Goal: Transaction & Acquisition: Purchase product/service

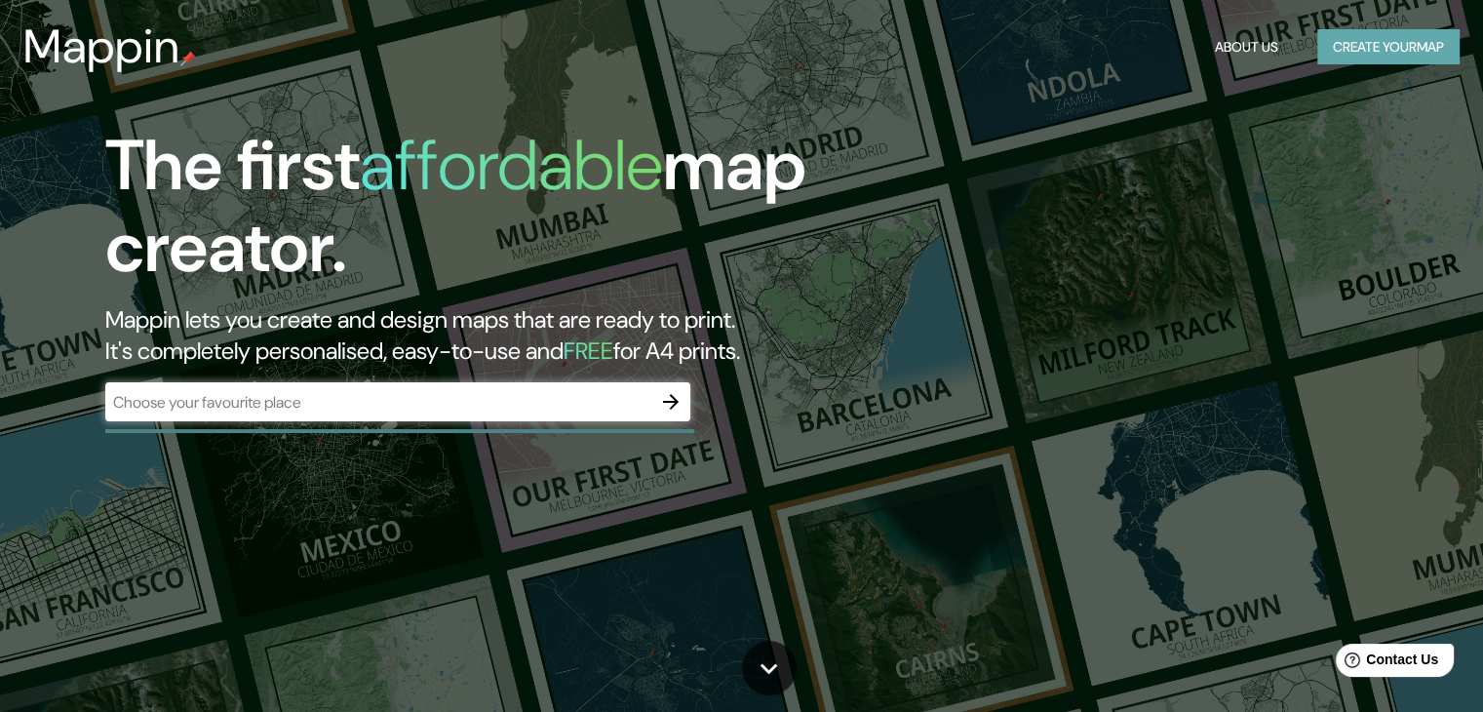
click at [1373, 49] on button "Create your map" at bounding box center [1388, 47] width 142 height 36
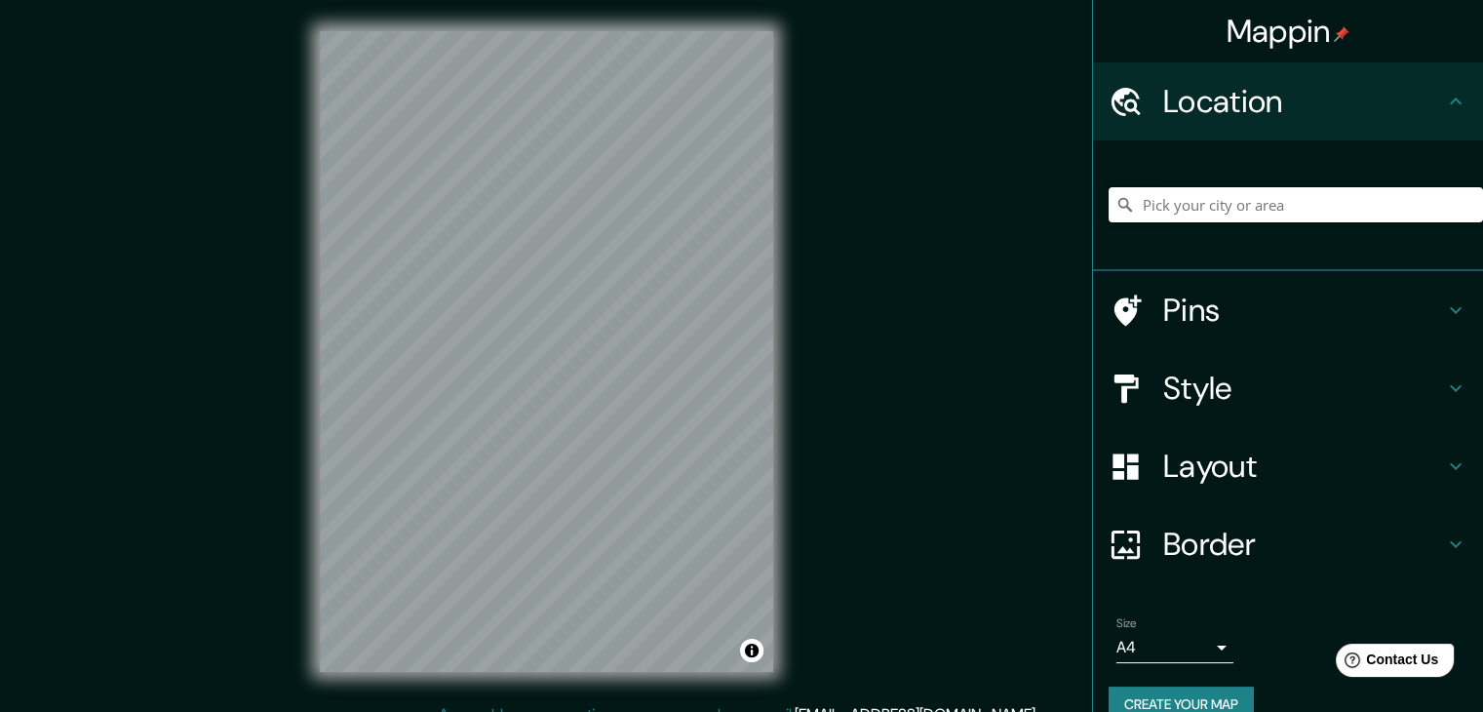
click at [1170, 214] on input "Pick your city or area" at bounding box center [1296, 204] width 374 height 35
paste input "[STREET_ADDRESS][PERSON_NAME][PERSON_NAME]"
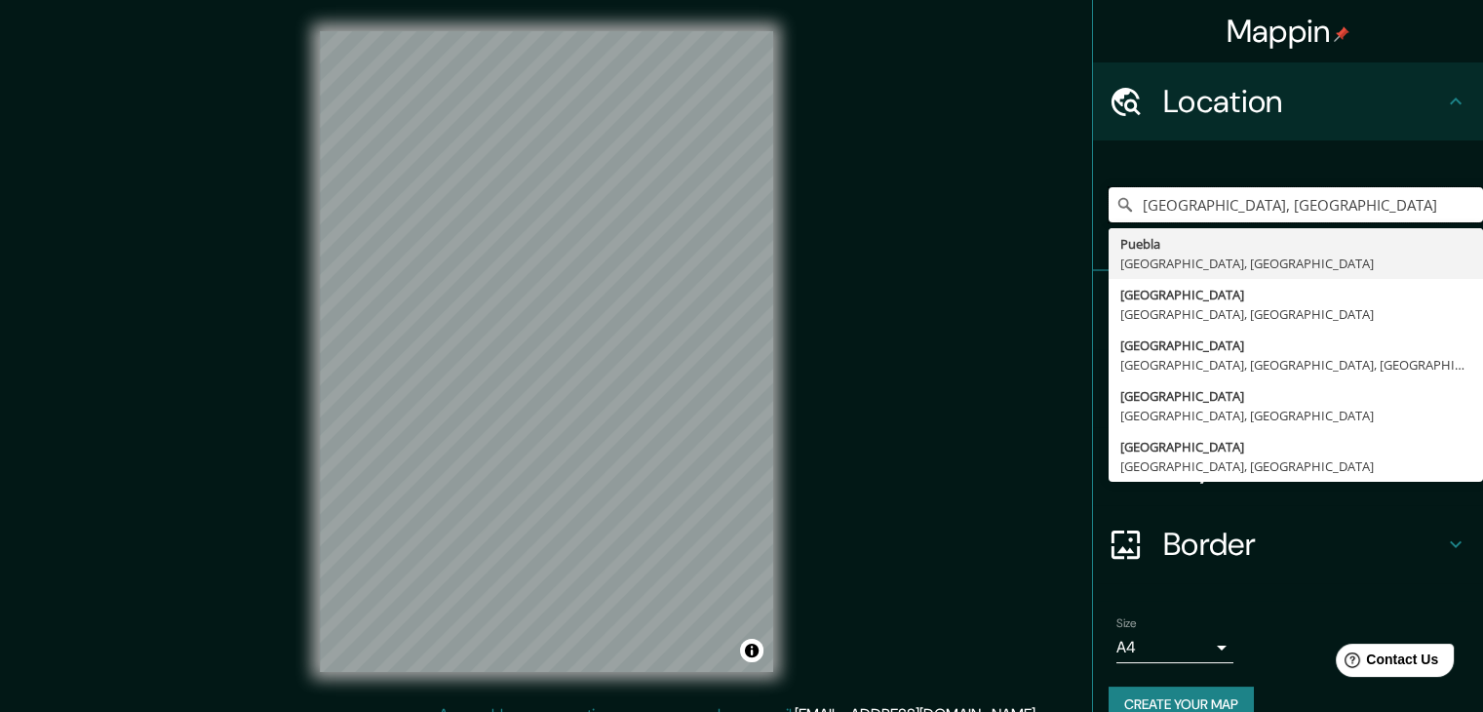
type input "[GEOGRAPHIC_DATA], [GEOGRAPHIC_DATA]"
drag, startPoint x: 1374, startPoint y: 211, endPoint x: 1081, endPoint y: 196, distance: 292.9
click at [1093, 196] on div "[GEOGRAPHIC_DATA], [GEOGRAPHIC_DATA] [GEOGRAPHIC_DATA], [GEOGRAPHIC_DATA], [GEO…" at bounding box center [1288, 205] width 390 height 131
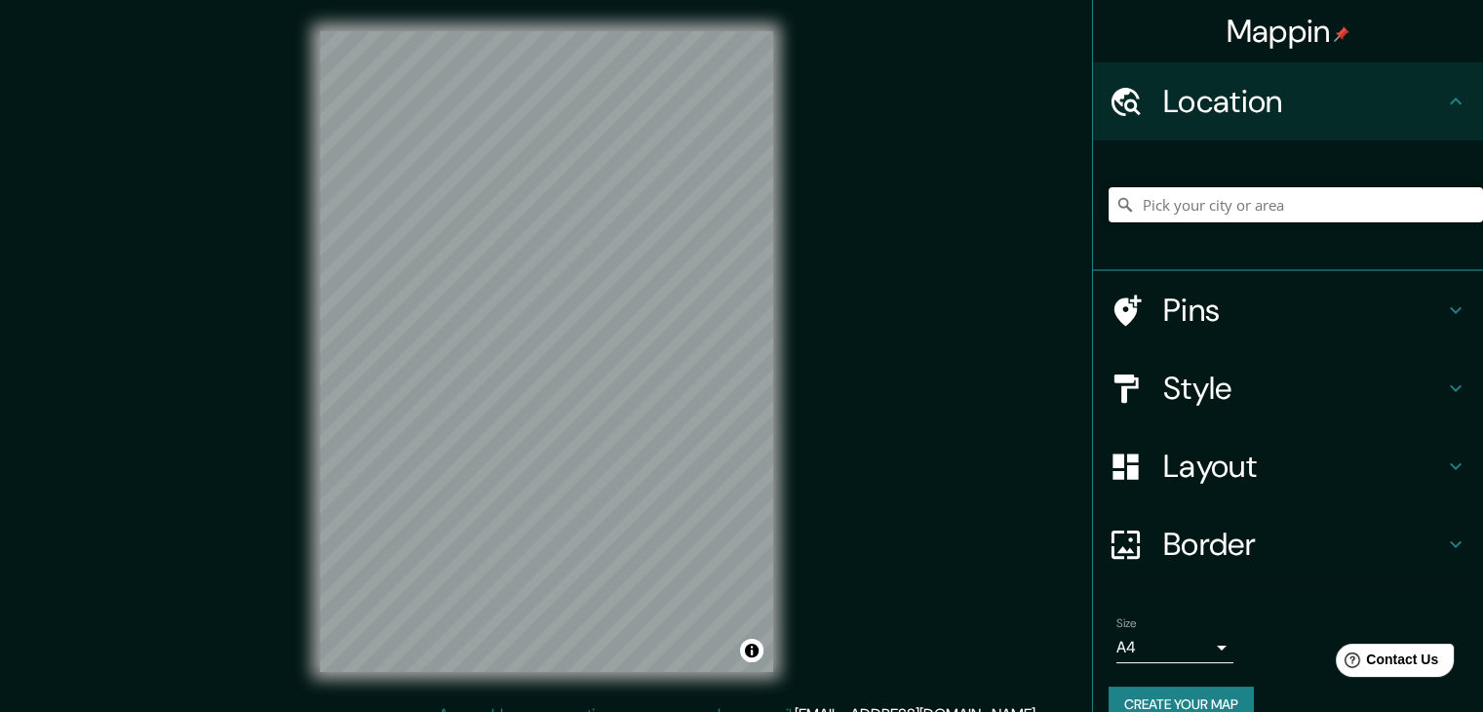
paste input "[STREET_ADDRESS][PERSON_NAME][PERSON_NAME]"
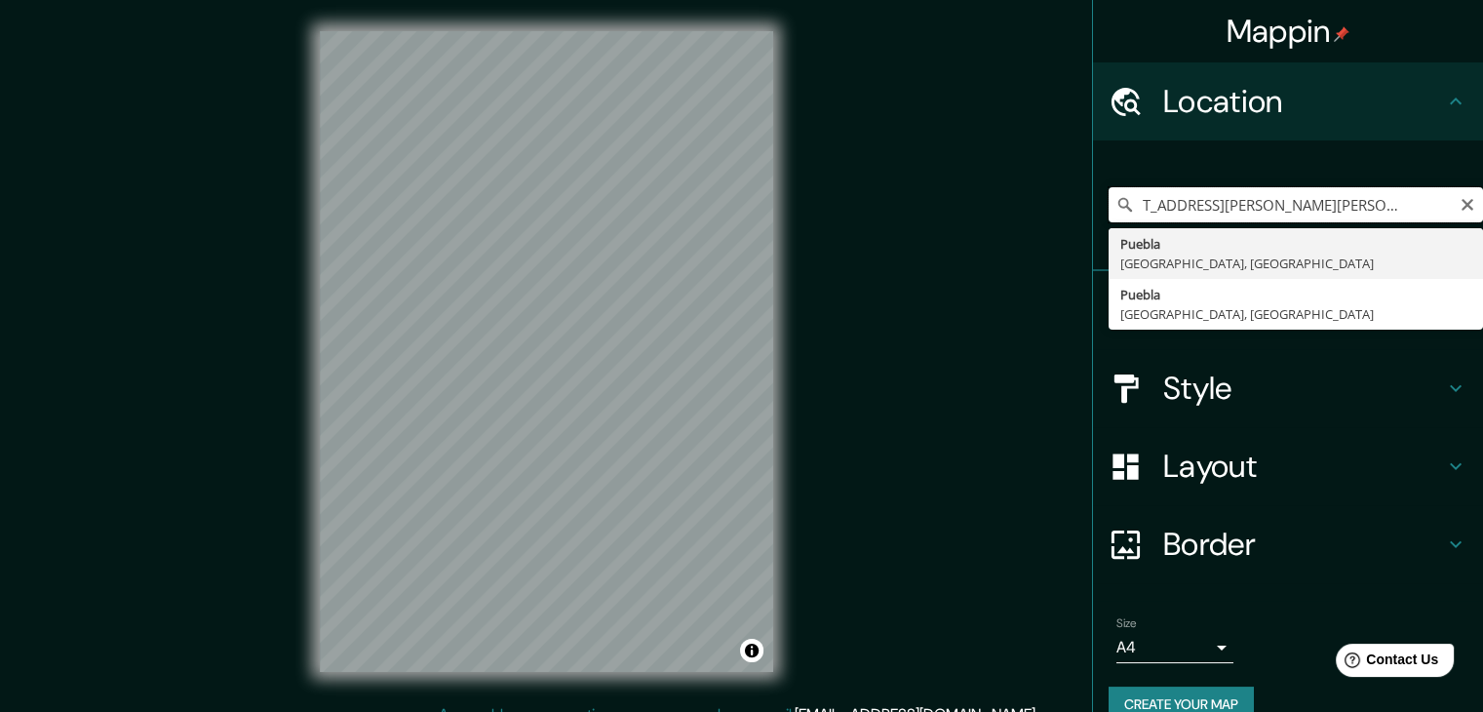
type input "[GEOGRAPHIC_DATA], [GEOGRAPHIC_DATA]"
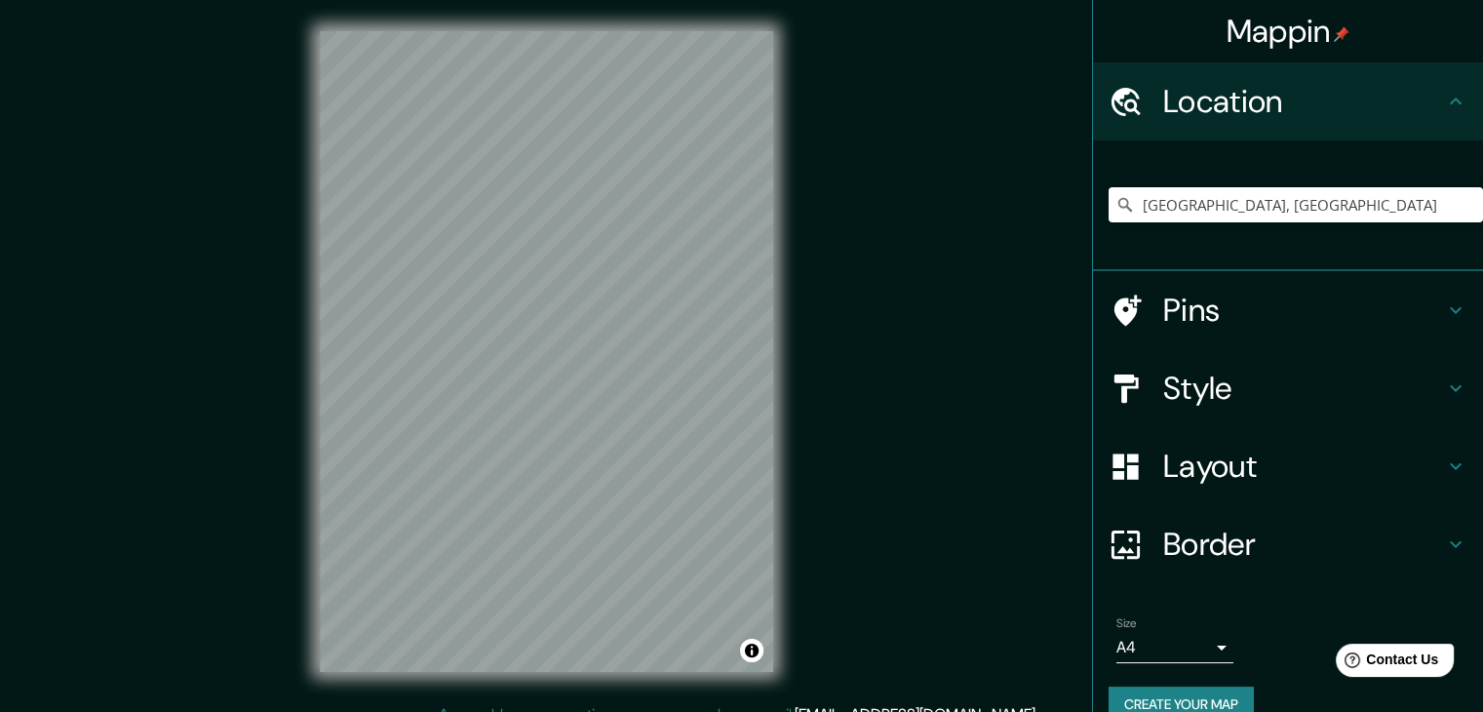
click at [981, 321] on div "Mappin Location [GEOGRAPHIC_DATA] [GEOGRAPHIC_DATA] [GEOGRAPHIC_DATA], [GEOGRAP…" at bounding box center [741, 367] width 1483 height 734
drag, startPoint x: 982, startPoint y: 254, endPoint x: 779, endPoint y: 427, distance: 266.9
click at [982, 254] on div "Mappin Location [GEOGRAPHIC_DATA] [GEOGRAPHIC_DATA] [GEOGRAPHIC_DATA], [GEOGRAP…" at bounding box center [741, 367] width 1483 height 734
click at [908, 333] on div "Mappin Location [GEOGRAPHIC_DATA] [GEOGRAPHIC_DATA] [GEOGRAPHIC_DATA], [GEOGRAP…" at bounding box center [741, 367] width 1483 height 734
click at [1390, 296] on h4 "Pins" at bounding box center [1303, 310] width 281 height 39
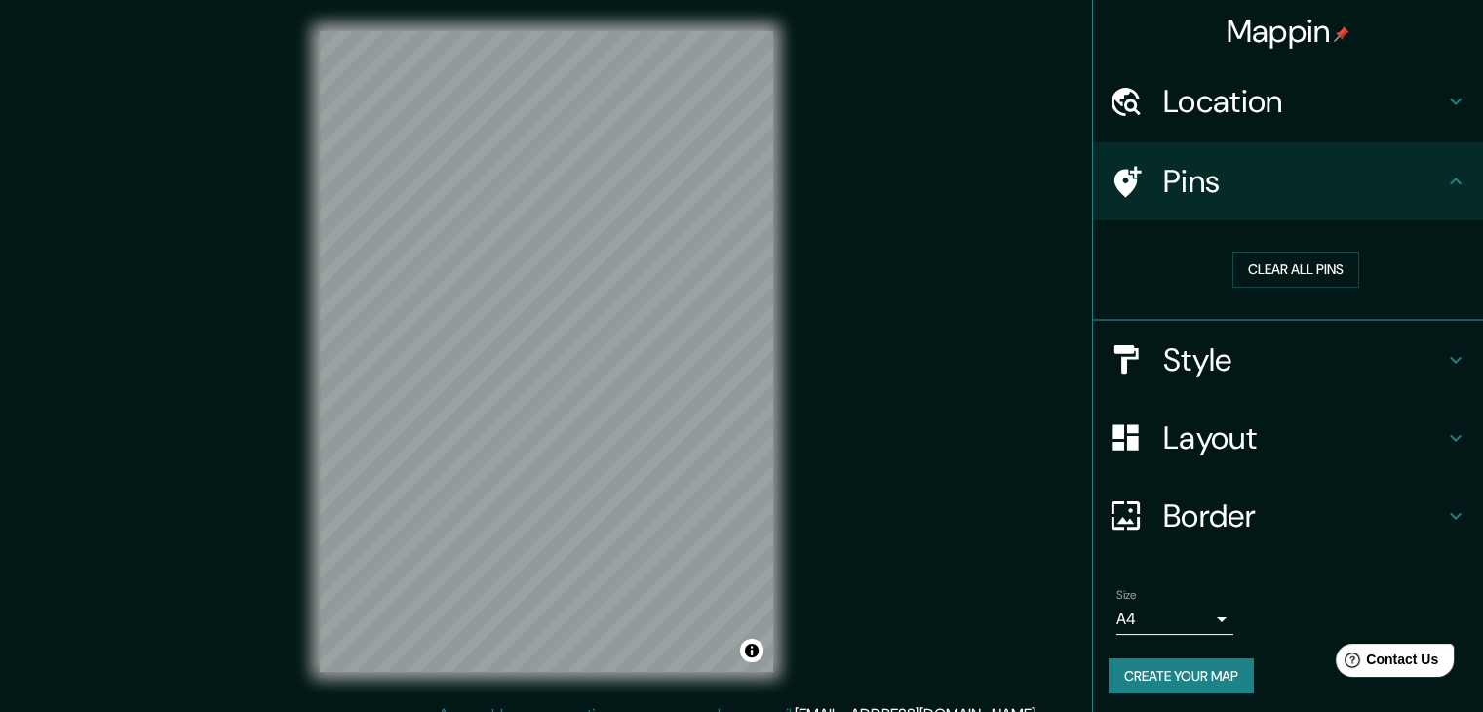
click at [1408, 187] on h4 "Pins" at bounding box center [1303, 181] width 281 height 39
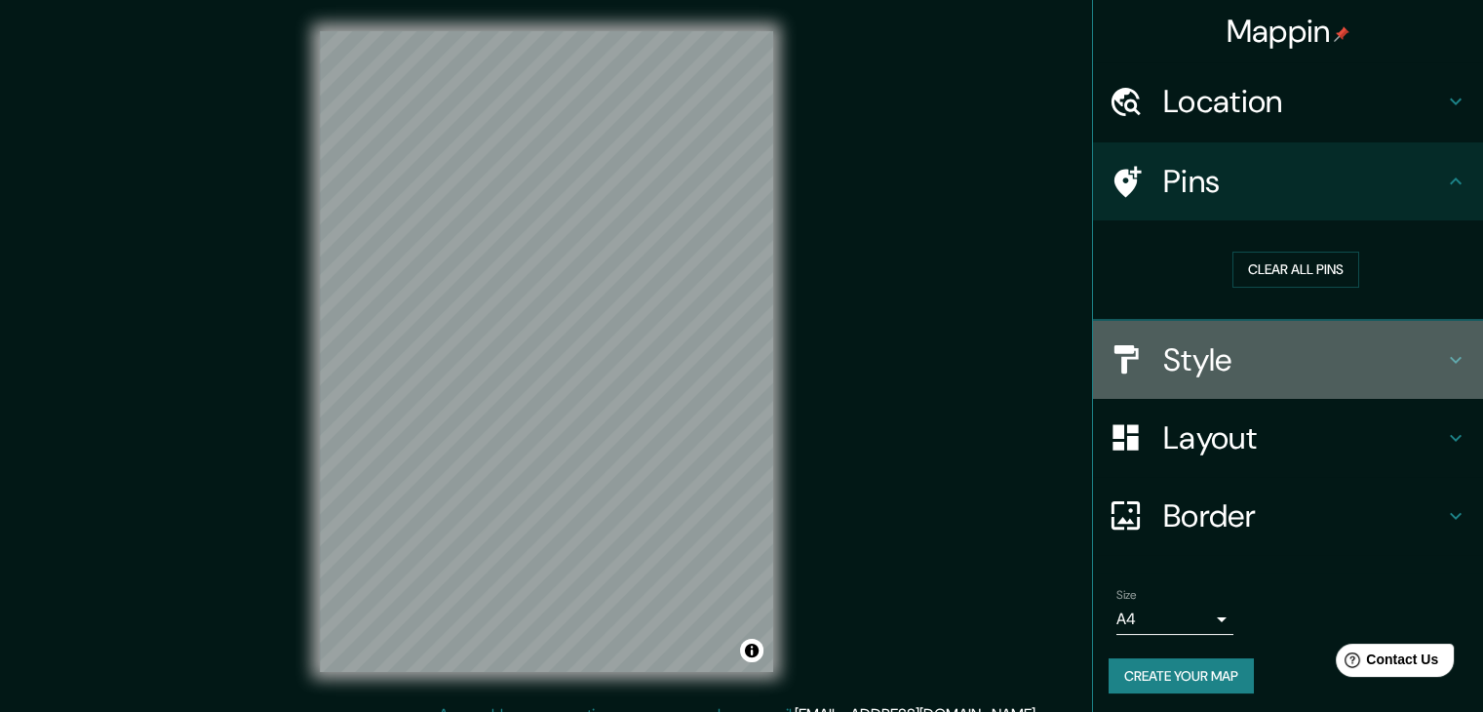
click at [1445, 349] on icon at bounding box center [1455, 359] width 23 height 23
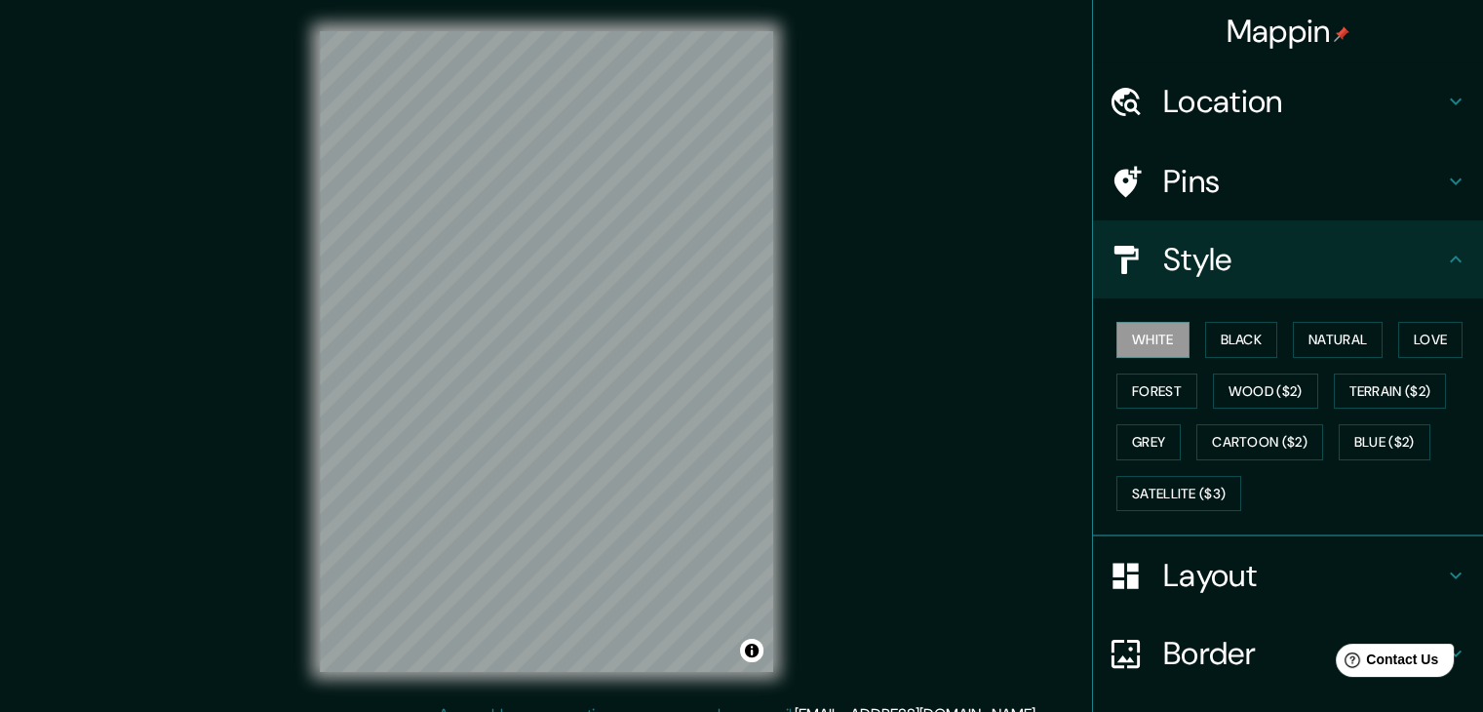
click at [976, 184] on div "Mappin Location [GEOGRAPHIC_DATA] [GEOGRAPHIC_DATA] [GEOGRAPHIC_DATA], [GEOGRAP…" at bounding box center [741, 367] width 1483 height 734
